Goal: Task Accomplishment & Management: Use online tool/utility

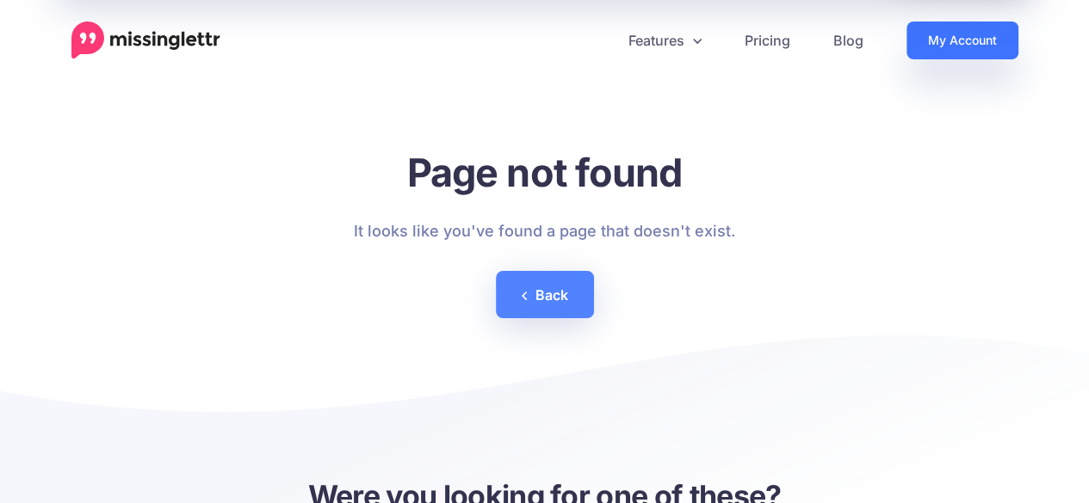
click at [947, 34] on link "My Account" at bounding box center [962, 41] width 112 height 38
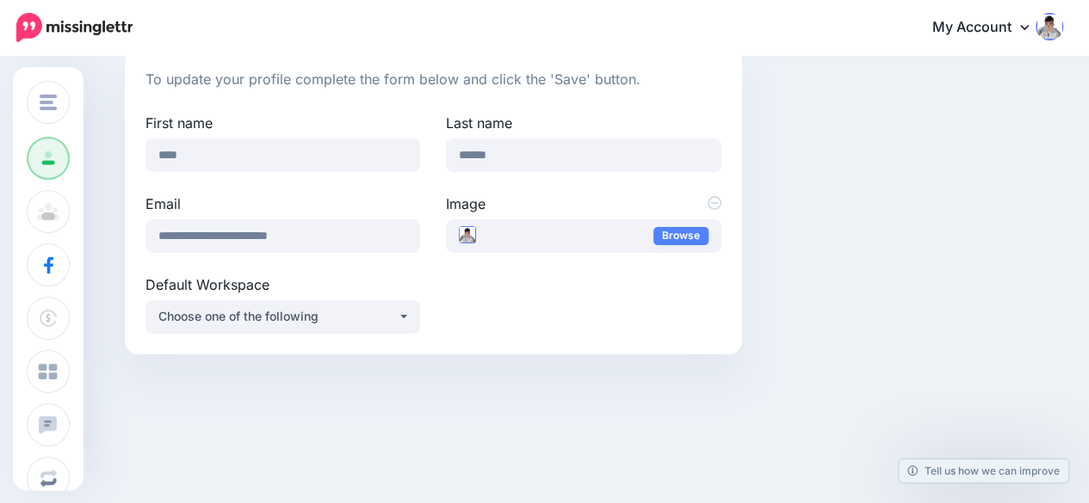
scroll to position [151, 0]
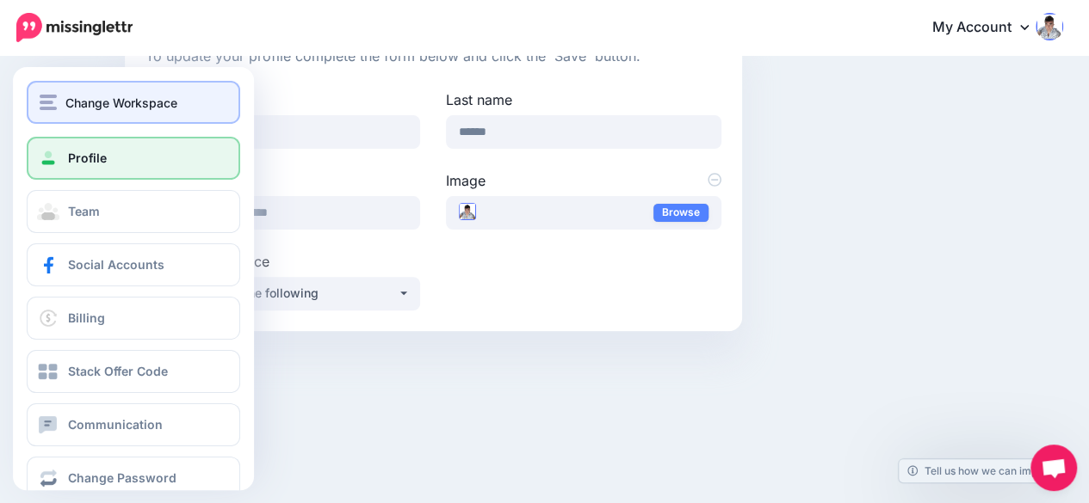
click at [115, 106] on span "Change Workspace" at bounding box center [121, 103] width 112 height 20
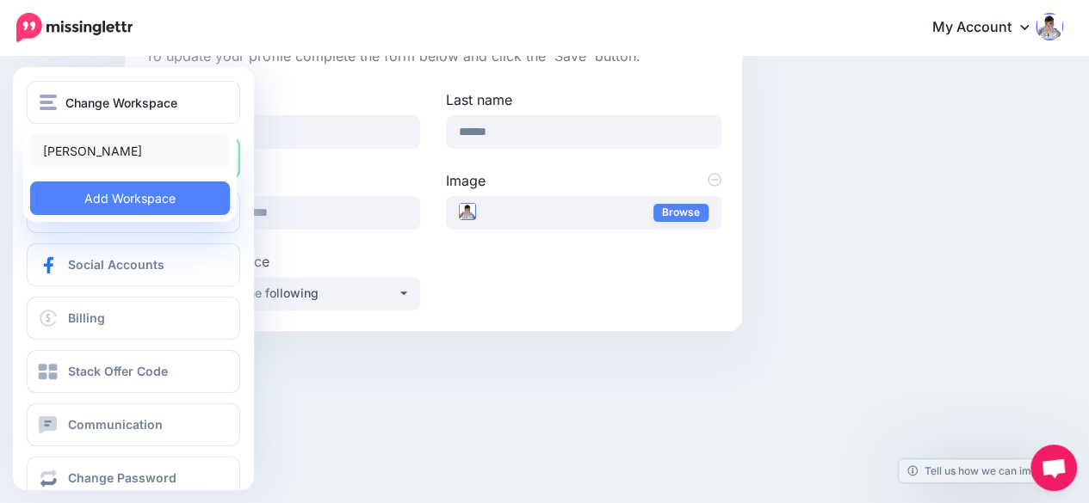
click at [109, 143] on link "Enda Cusack" at bounding box center [130, 151] width 200 height 34
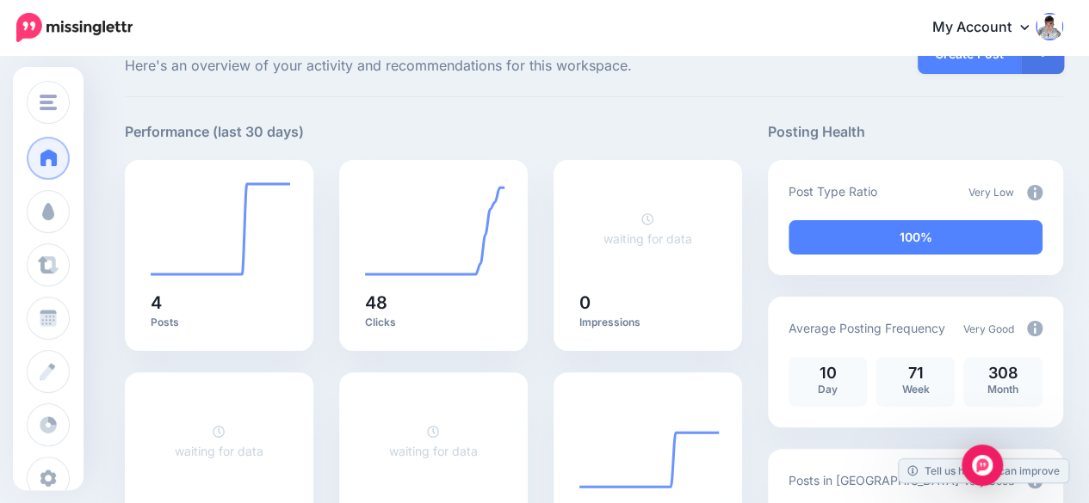
scroll to position [258, 0]
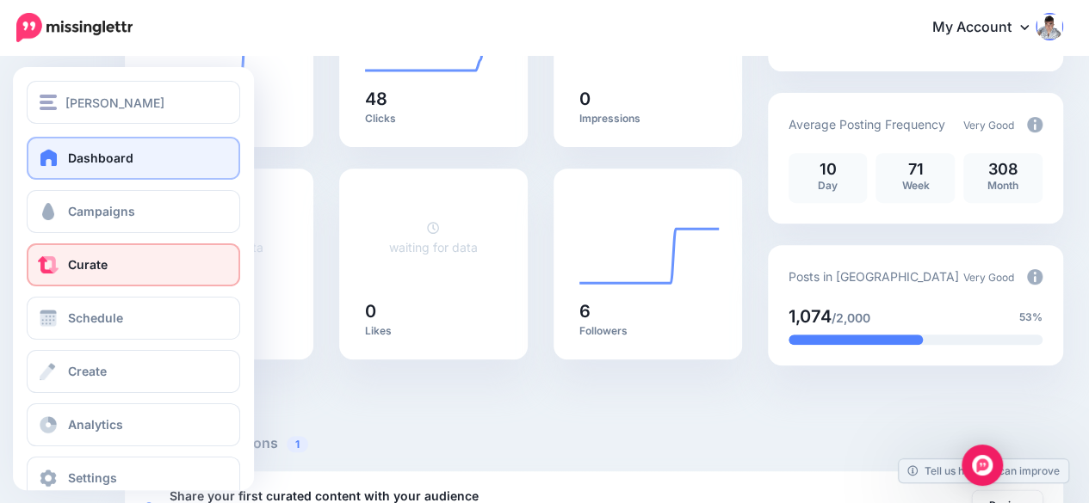
click at [108, 267] on link "Curate" at bounding box center [133, 265] width 213 height 43
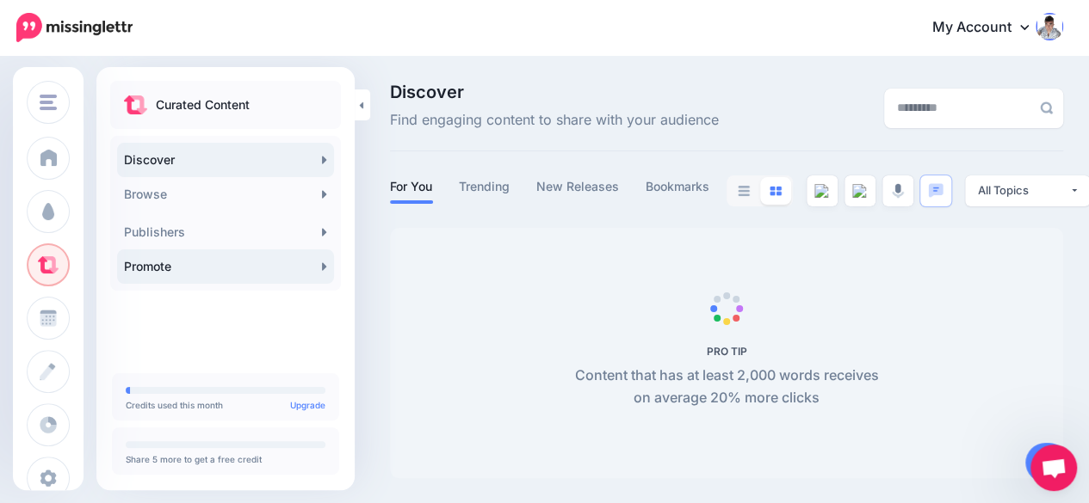
click at [158, 271] on link "Promote" at bounding box center [225, 267] width 217 height 34
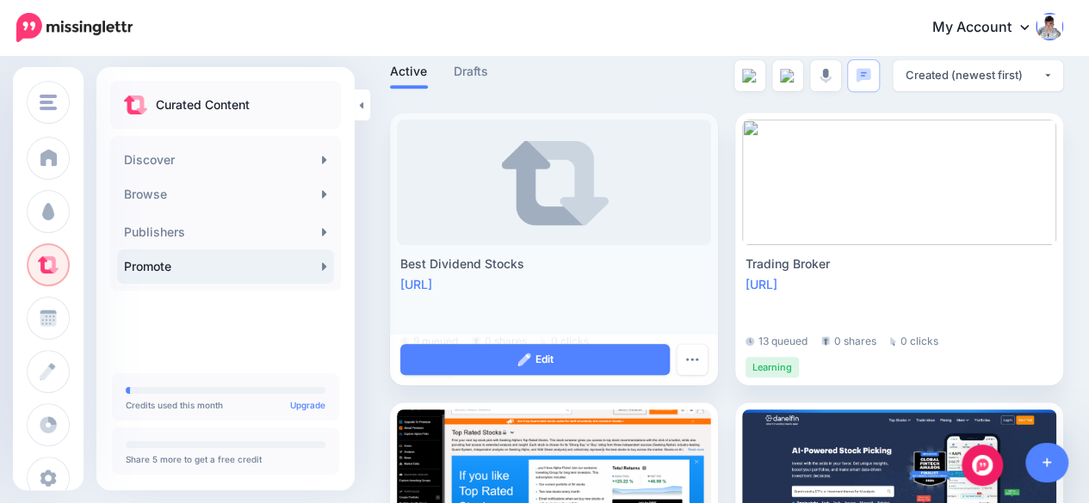
scroll to position [86, 0]
